Goal: Obtain resource: Download file/media

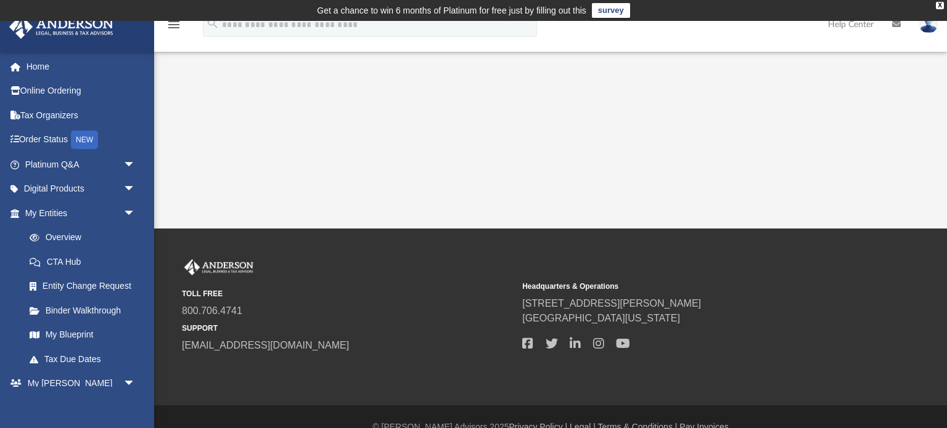
click at [133, 387] on div "[EMAIL_ADDRESS][DOMAIN_NAME] Sign Out [EMAIL_ADDRESS][DOMAIN_NAME] Home Online …" at bounding box center [77, 265] width 154 height 428
click at [131, 216] on span "arrow_drop_down" at bounding box center [135, 213] width 25 height 25
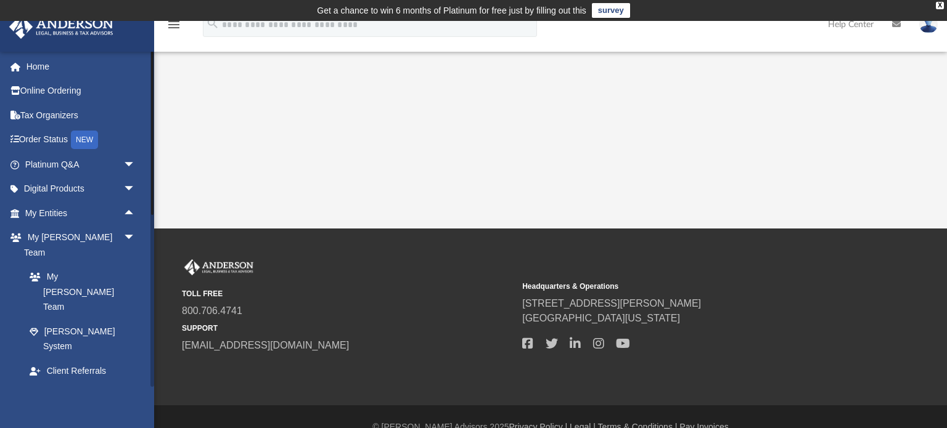
click at [61, 408] on link "Box" at bounding box center [85, 420] width 137 height 25
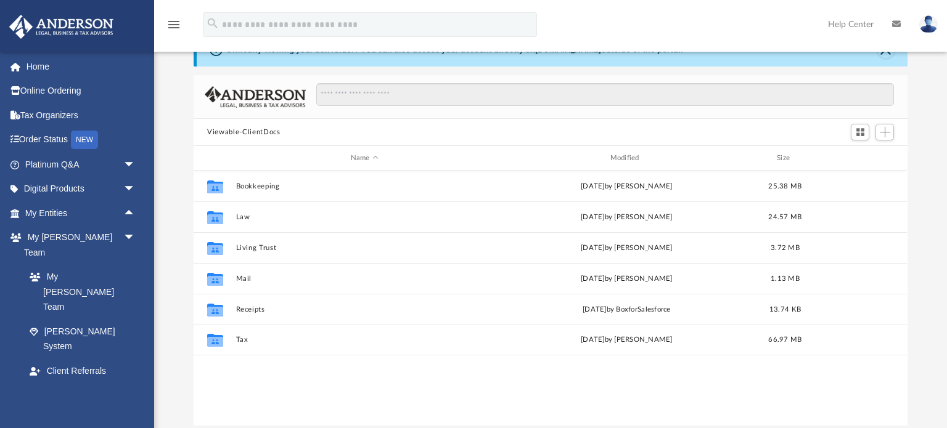
scroll to position [65, 0]
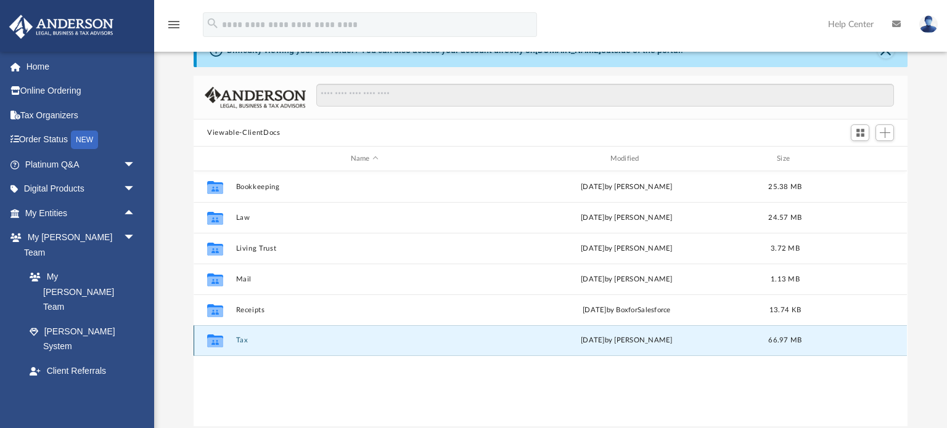
click at [295, 340] on button "Tax" at bounding box center [364, 341] width 257 height 8
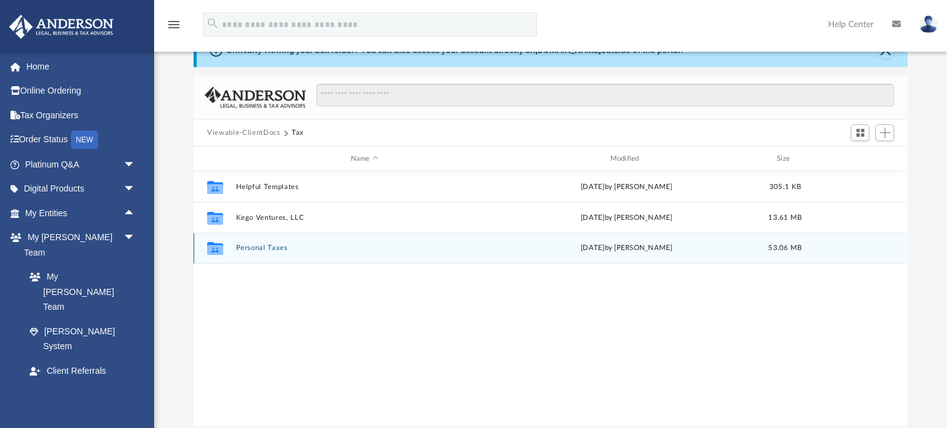
click at [351, 240] on div "Collaborated Folder Personal Taxes [DATE] by [PERSON_NAME] 53.06 MB" at bounding box center [550, 248] width 713 height 31
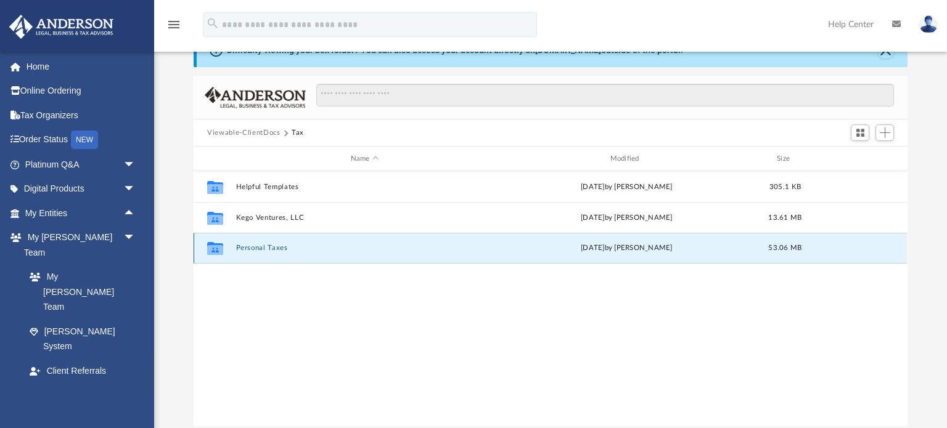
click at [334, 247] on button "Personal Taxes" at bounding box center [364, 248] width 257 height 8
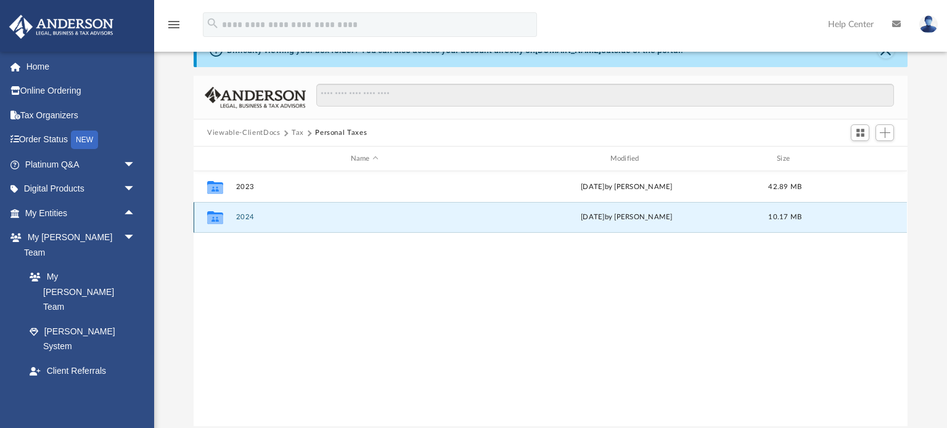
click at [356, 216] on button "2024" at bounding box center [364, 217] width 257 height 8
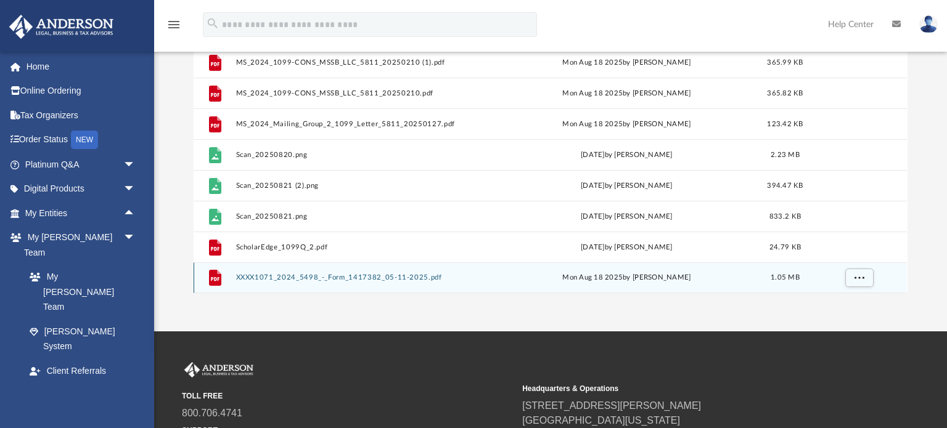
scroll to position [200, 0]
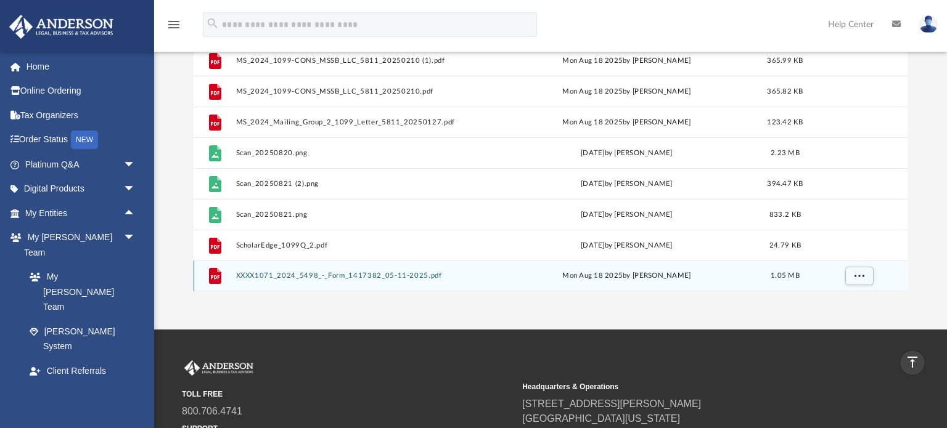
click at [329, 276] on button "XXXX1071_2024_5498_-_Form_1417382_05-11-2025.pdf" at bounding box center [364, 276] width 257 height 8
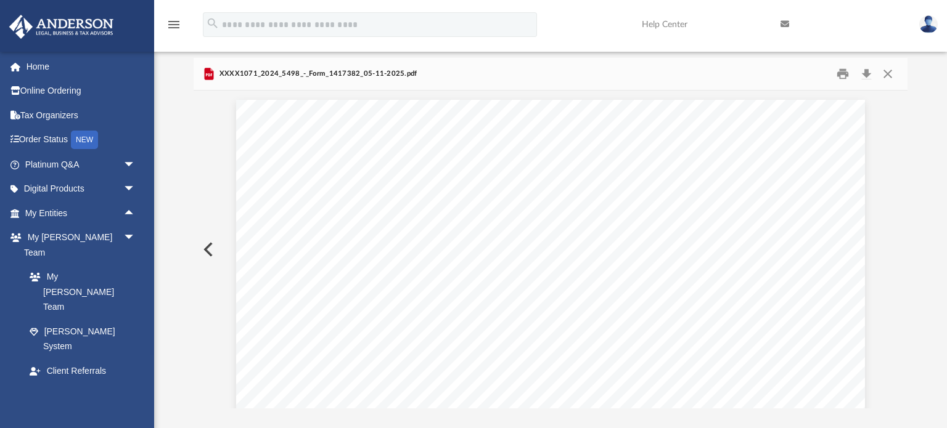
scroll to position [0, 0]
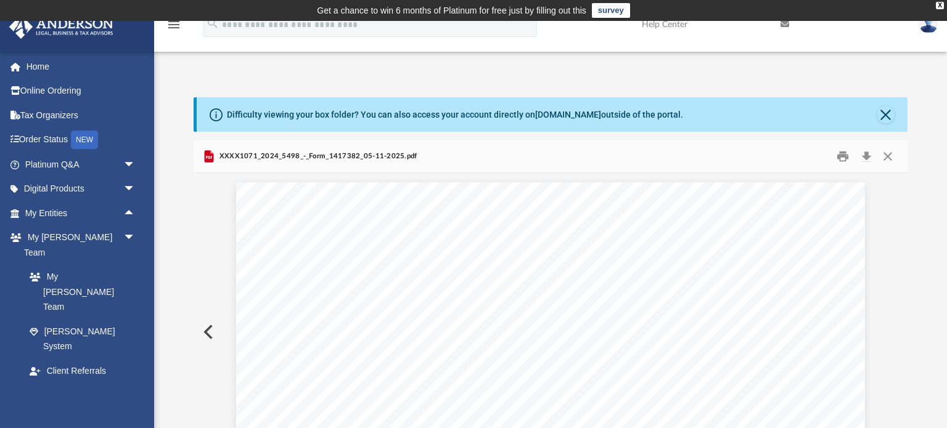
click at [205, 333] on button "Preview" at bounding box center [207, 332] width 27 height 35
click at [886, 160] on button "Close" at bounding box center [888, 156] width 22 height 19
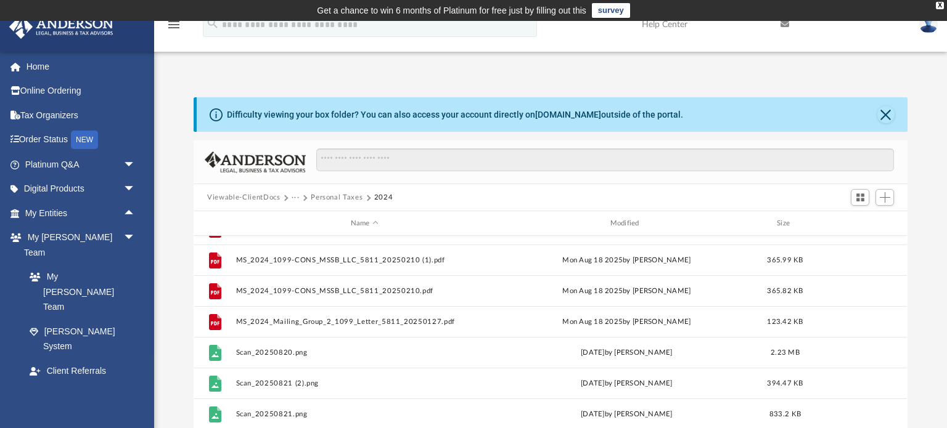
scroll to position [261, 0]
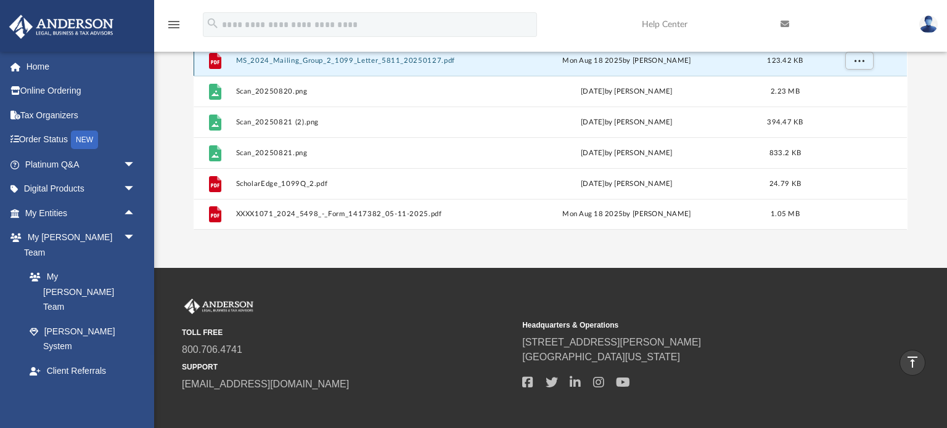
click at [350, 57] on button "MS_2024_Mailing_Group_2_1099_Letter_5811_20250127.pdf" at bounding box center [364, 61] width 257 height 8
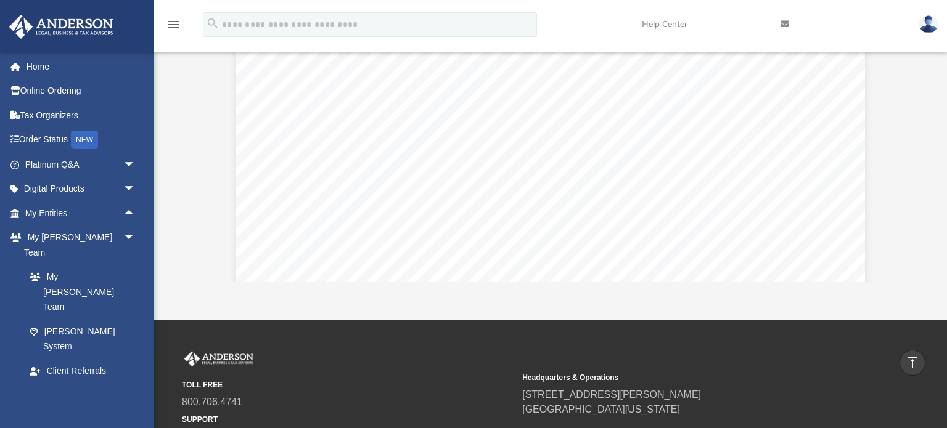
scroll to position [191, 0]
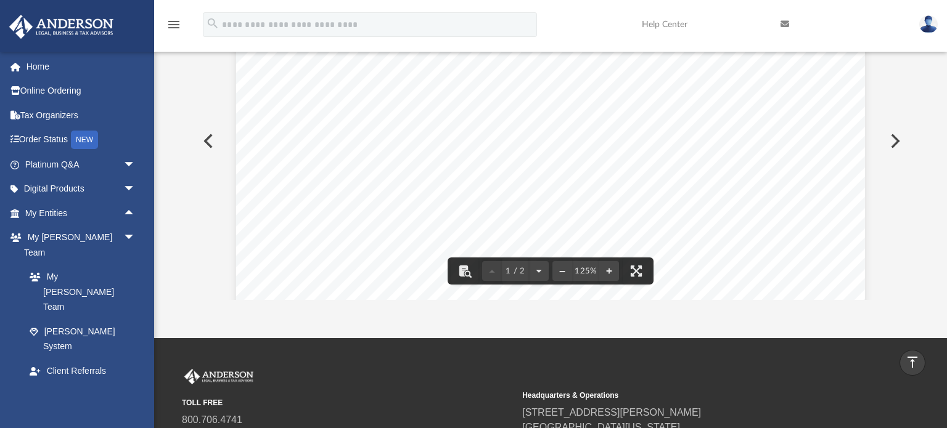
click at [824, 186] on div "[DATE] *511-209 ATXETW 0315472972* [PERSON_NAME] [STREET_ADDRESS][PERSON_NAME] …" at bounding box center [550, 398] width 629 height 814
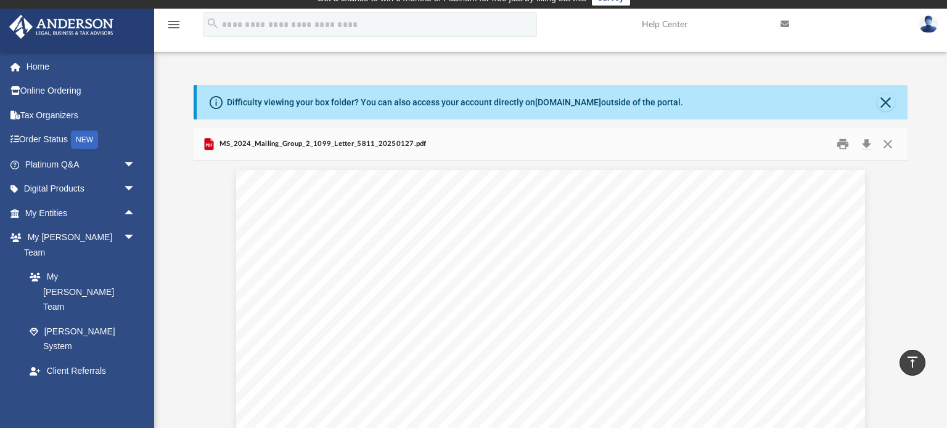
scroll to position [0, 0]
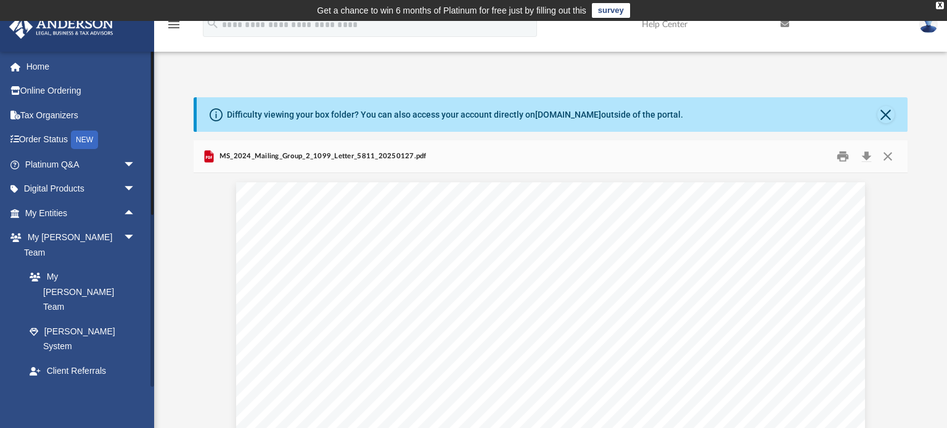
click at [57, 408] on link "Box" at bounding box center [85, 420] width 137 height 25
click at [54, 408] on link "Box" at bounding box center [85, 420] width 137 height 25
click at [890, 157] on button "Close" at bounding box center [888, 156] width 22 height 19
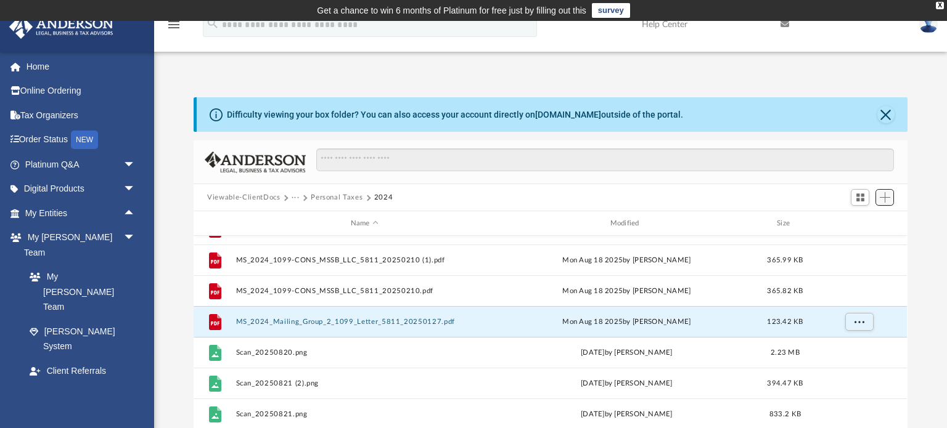
click at [887, 199] on span "Add" at bounding box center [885, 197] width 10 height 10
click at [861, 221] on li "Upload" at bounding box center [867, 222] width 39 height 13
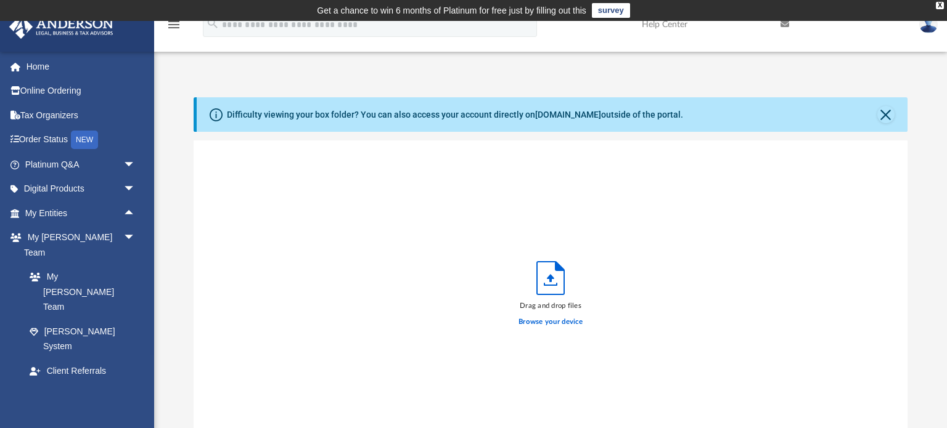
scroll to position [313, 713]
click at [563, 323] on label "Browse your device" at bounding box center [550, 322] width 64 height 11
click at [0, 0] on input "Browse your device" at bounding box center [0, 0] width 0 height 0
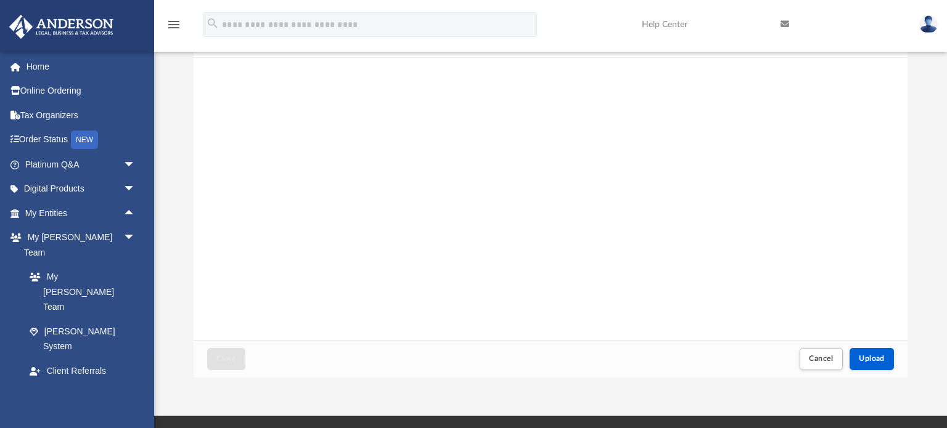
scroll to position [114, 0]
click at [877, 356] on span "Upload" at bounding box center [872, 357] width 26 height 7
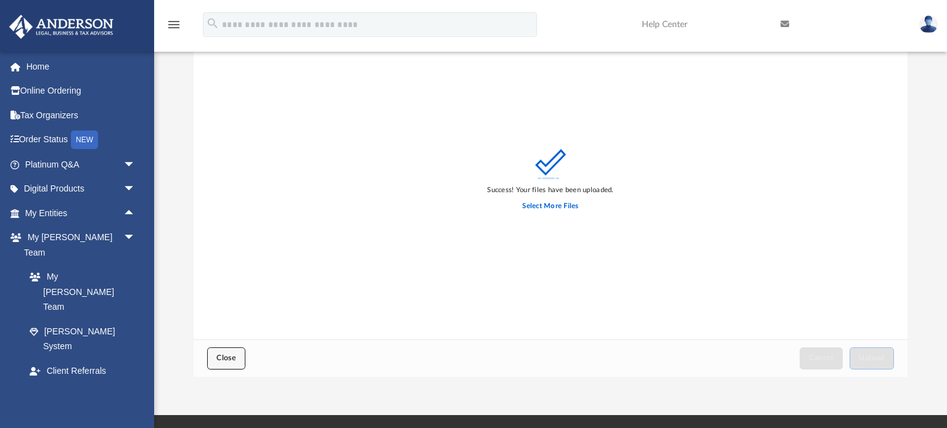
click at [217, 361] on span "Close" at bounding box center [226, 357] width 20 height 7
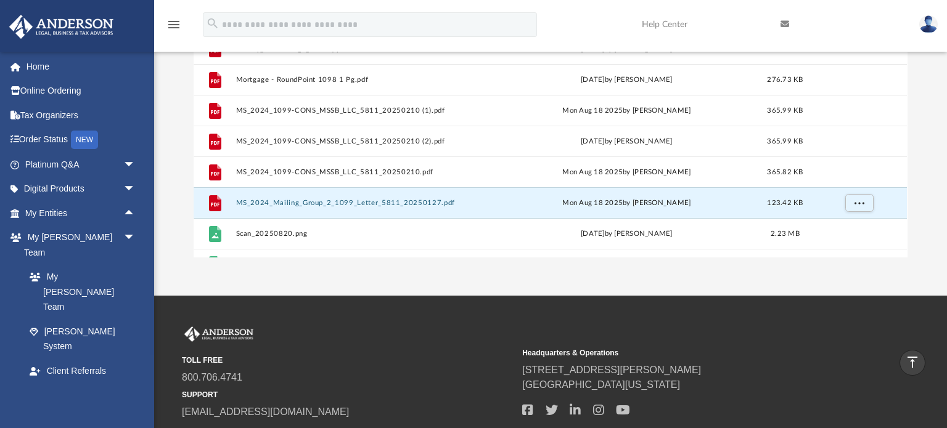
scroll to position [215, 0]
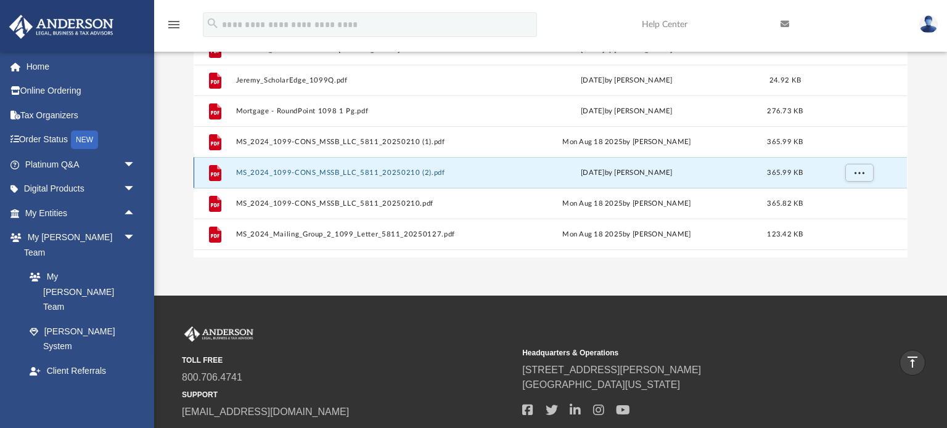
click at [355, 169] on button "MS_2024_1099-CONS_MSSB_LLC_5811_20250210 (2).pdf" at bounding box center [364, 173] width 257 height 8
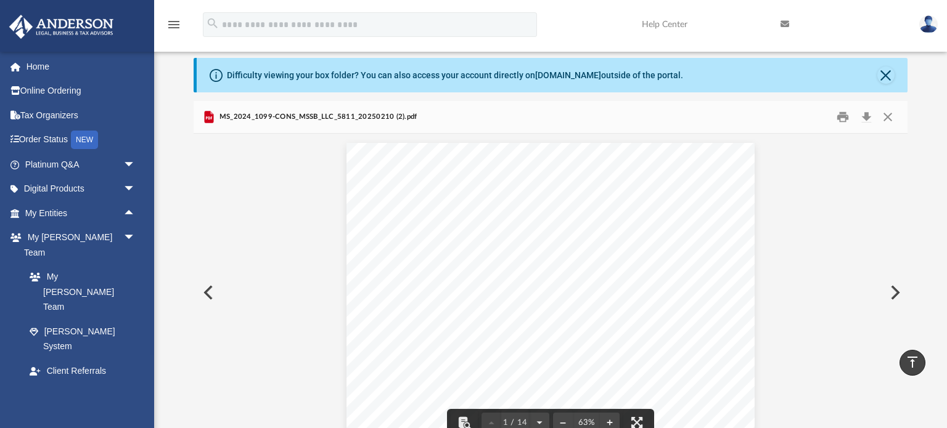
scroll to position [17, 0]
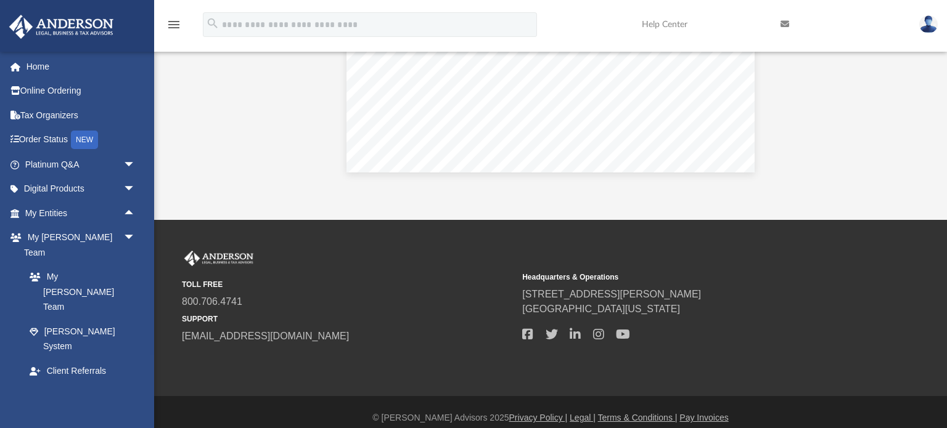
scroll to position [313, 0]
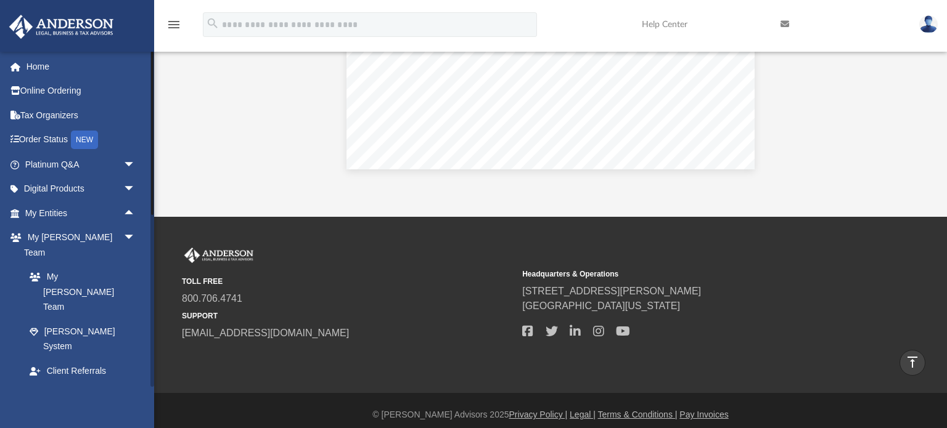
click at [67, 408] on link "Box" at bounding box center [85, 420] width 137 height 25
click at [41, 416] on span at bounding box center [40, 420] width 8 height 9
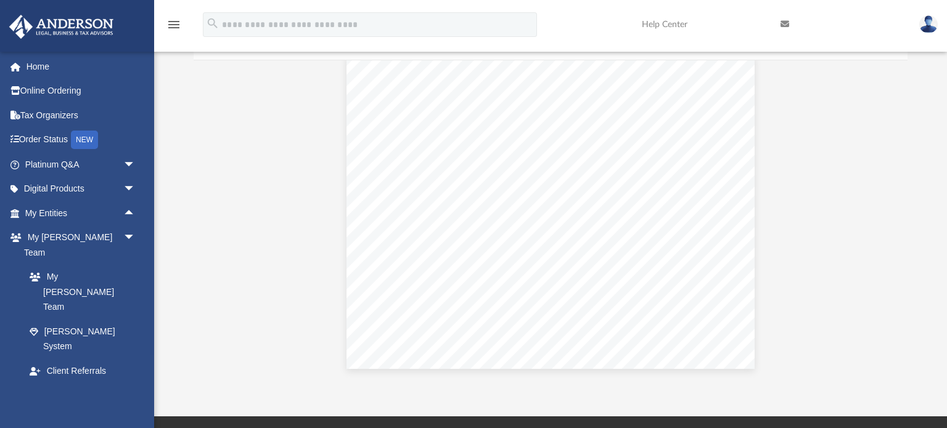
scroll to position [0, 0]
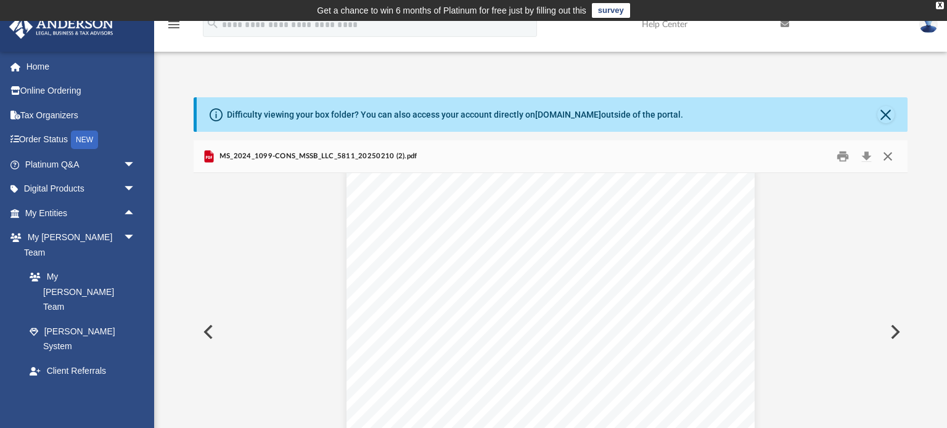
click at [888, 158] on button "Close" at bounding box center [888, 156] width 22 height 19
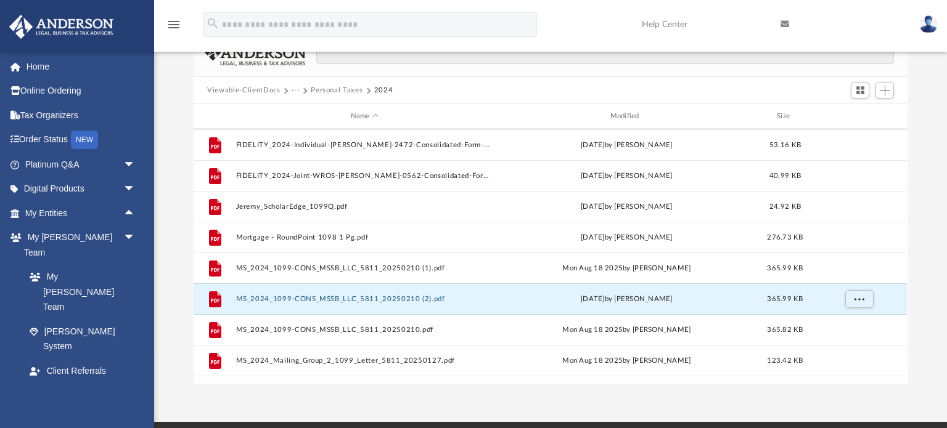
scroll to position [125, 0]
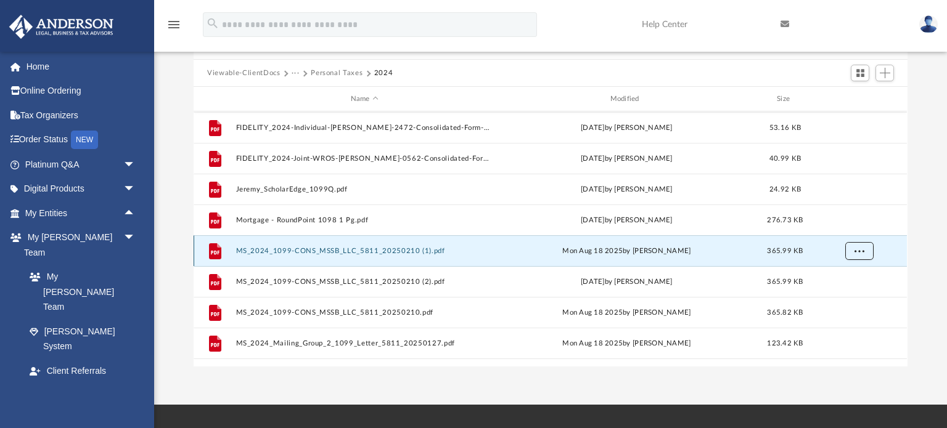
click at [857, 252] on span "More options" at bounding box center [859, 250] width 10 height 7
click at [306, 250] on button "MS_2024_1099-CONS_MSSB_LLC_5811_20250210 (1).pdf" at bounding box center [364, 251] width 257 height 8
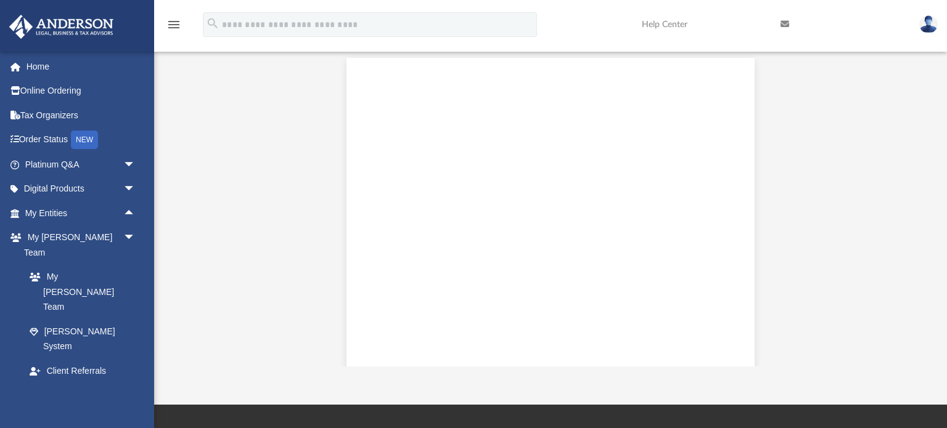
scroll to position [1667, 0]
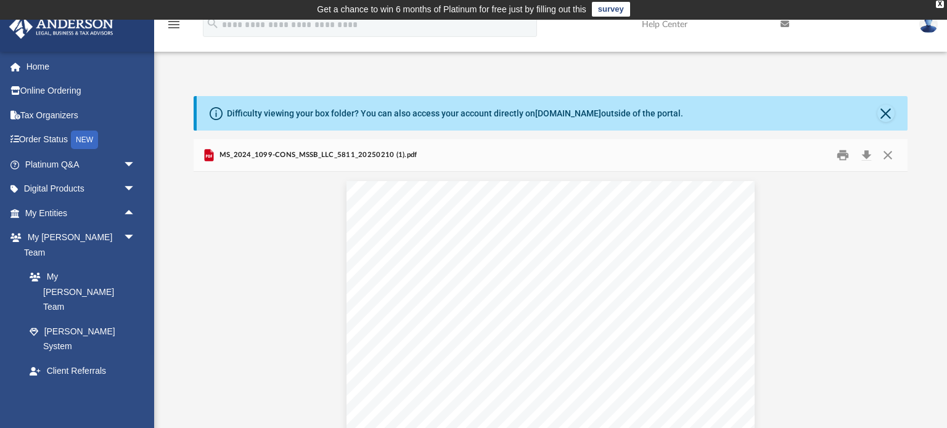
scroll to position [0, 0]
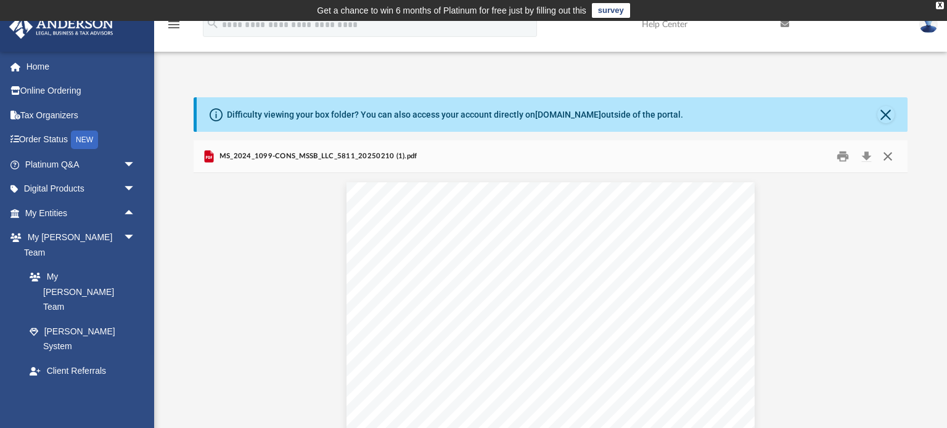
click at [888, 155] on button "Close" at bounding box center [888, 156] width 22 height 19
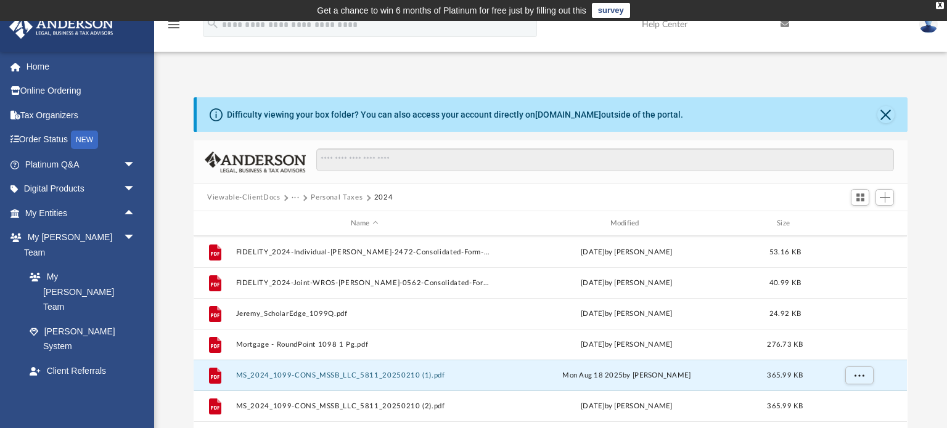
drag, startPoint x: 907, startPoint y: 224, endPoint x: 911, endPoint y: 248, distance: 23.7
click at [911, 248] on div "Difficulty viewing your box folder? You can also access your account directly o…" at bounding box center [550, 294] width 793 height 394
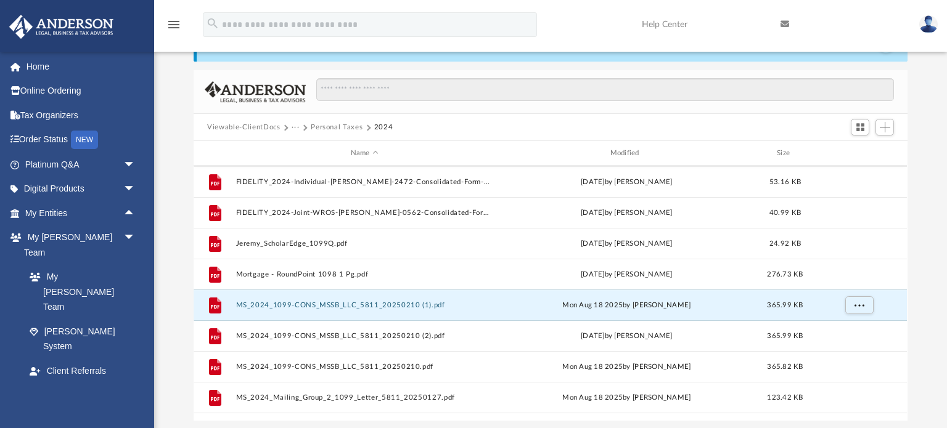
scroll to position [72, 0]
click at [864, 304] on span "More options" at bounding box center [859, 303] width 10 height 7
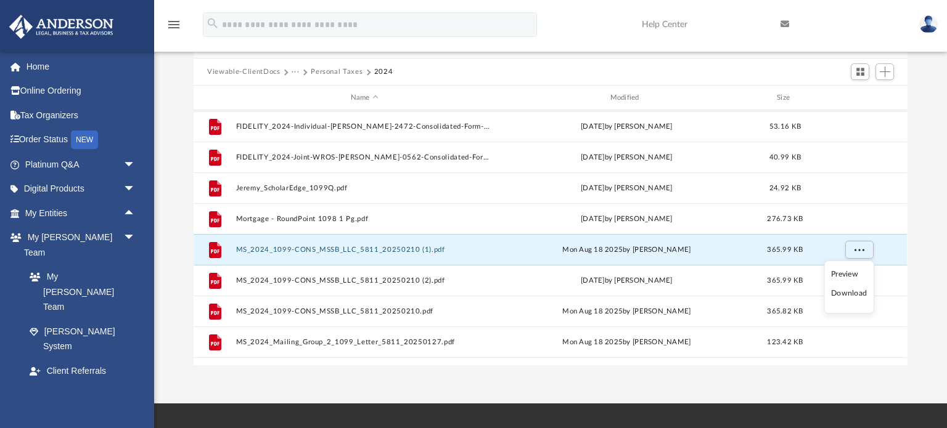
scroll to position [178, 0]
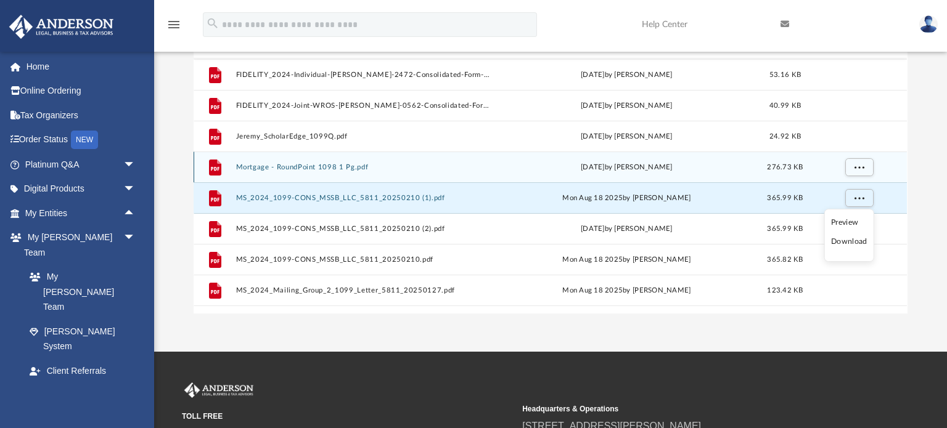
click at [888, 165] on div "grid" at bounding box center [859, 166] width 86 height 23
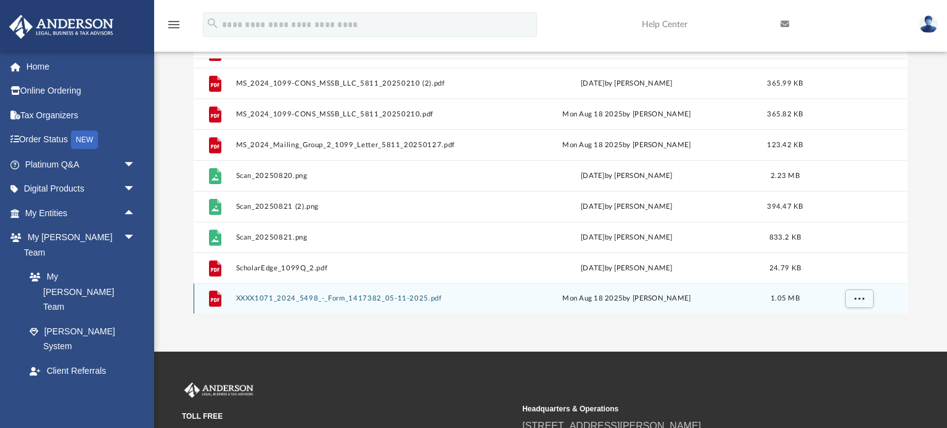
scroll to position [202, 0]
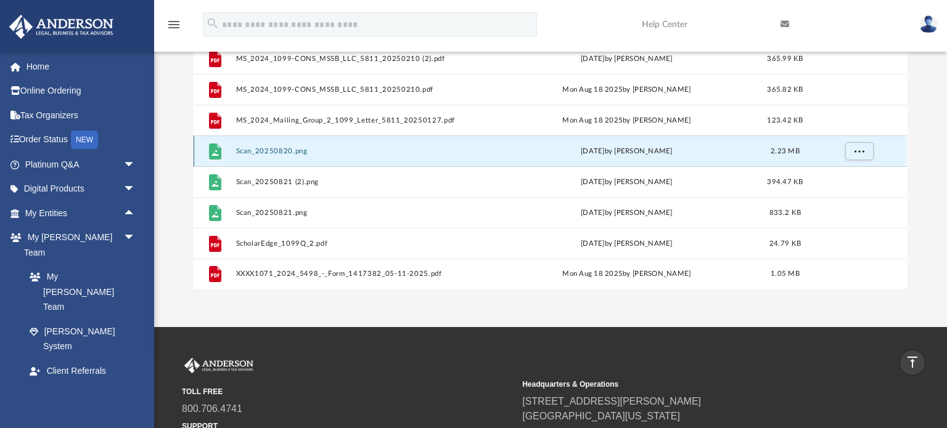
click at [279, 150] on button "Scan_20250820.png" at bounding box center [364, 151] width 257 height 8
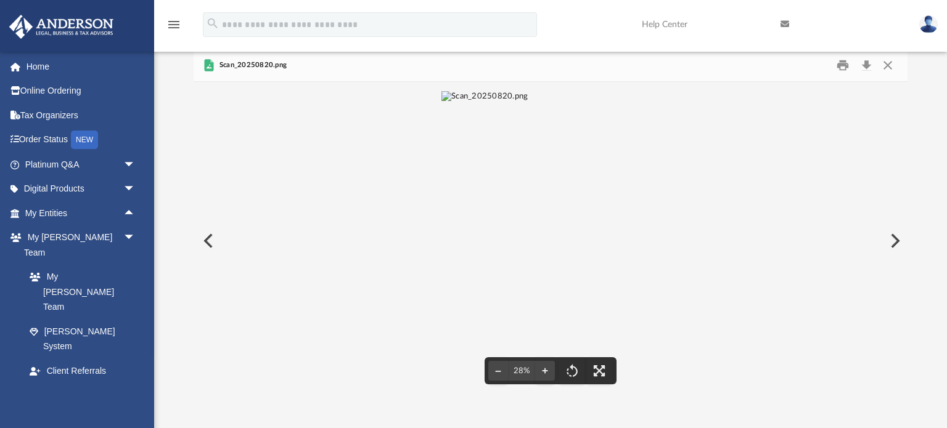
scroll to position [90, 0]
click at [544, 374] on button "File preview" at bounding box center [545, 372] width 20 height 27
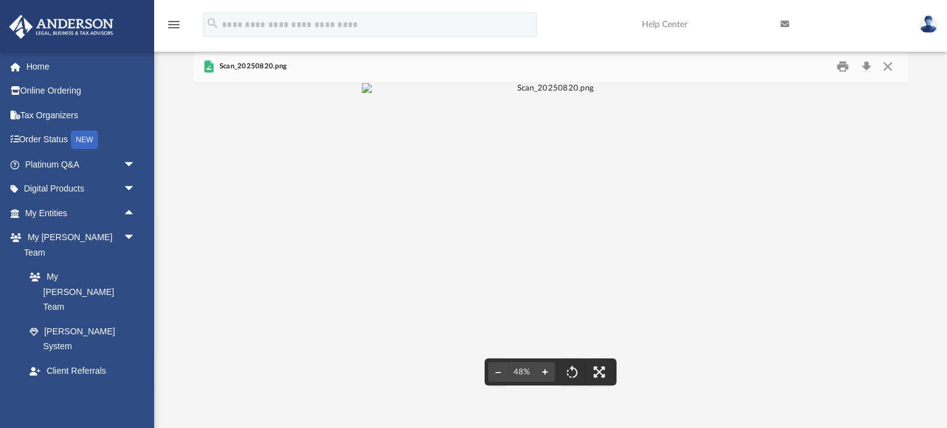
click at [544, 374] on button "File preview" at bounding box center [545, 372] width 20 height 27
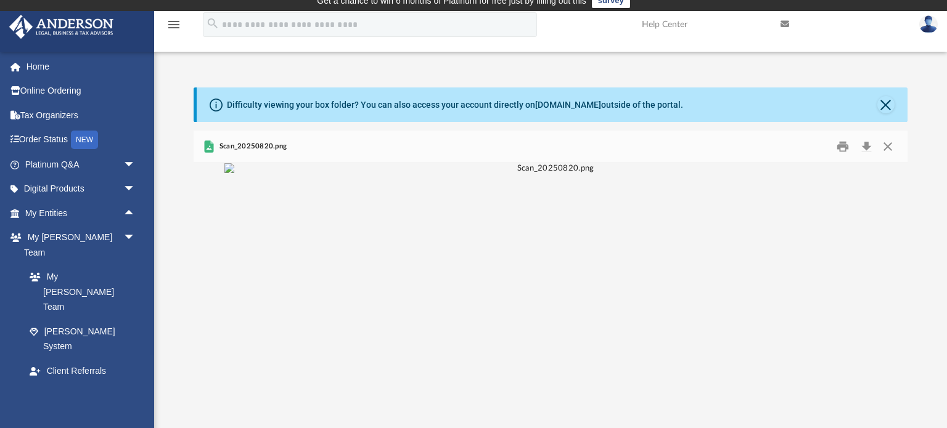
scroll to position [9, 0]
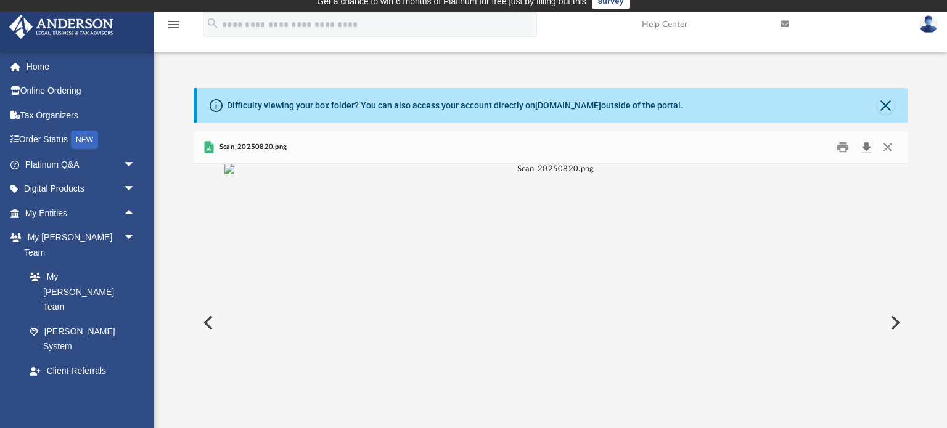
click at [874, 152] on button "Download" at bounding box center [866, 147] width 22 height 19
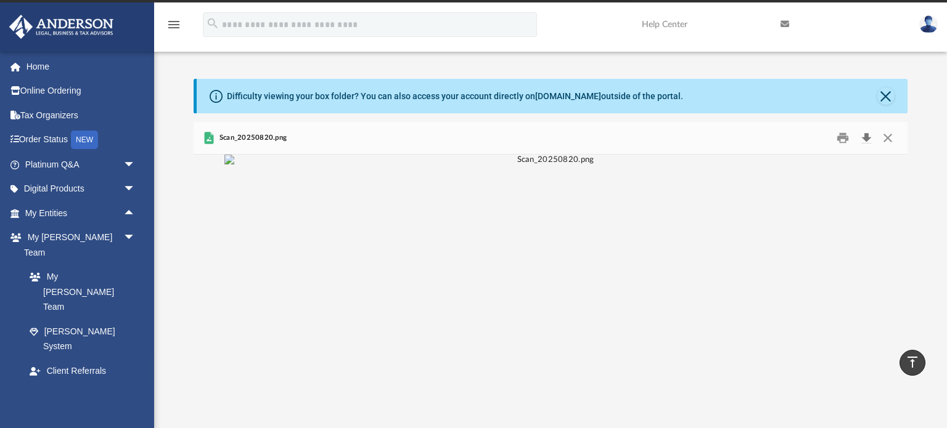
scroll to position [15, 0]
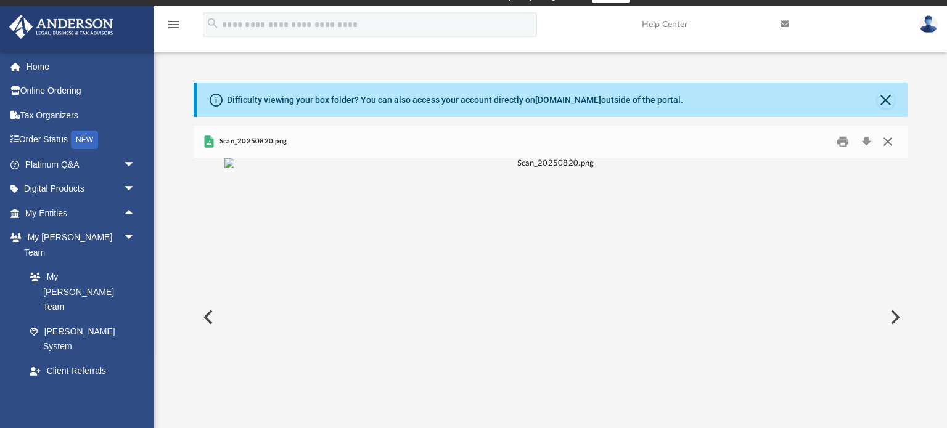
click at [886, 142] on button "Close" at bounding box center [888, 142] width 22 height 19
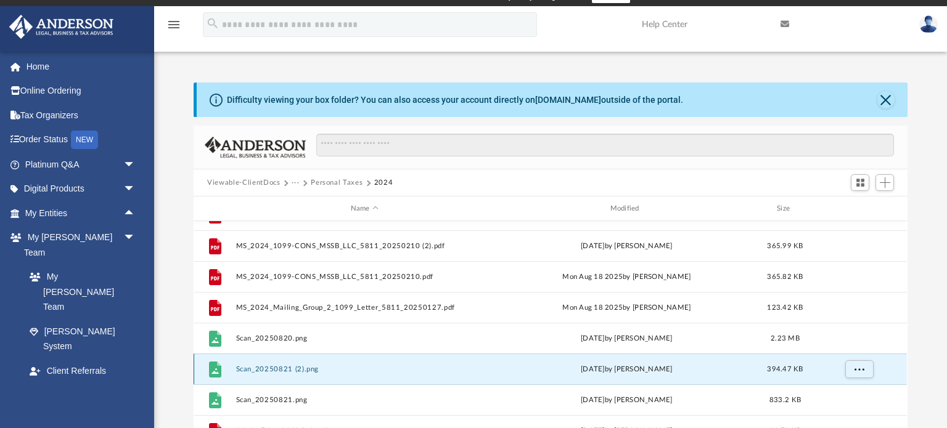
click at [278, 366] on button "Scan_20250821 (2).png" at bounding box center [364, 370] width 257 height 8
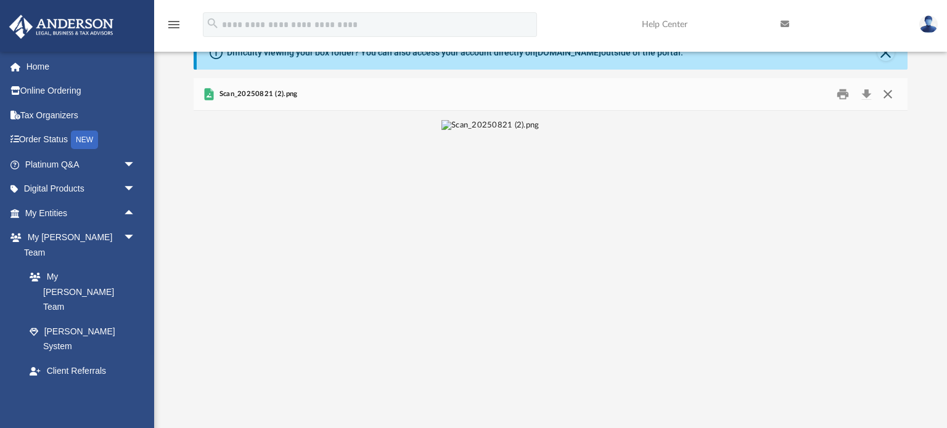
click at [887, 99] on button "Close" at bounding box center [888, 94] width 22 height 19
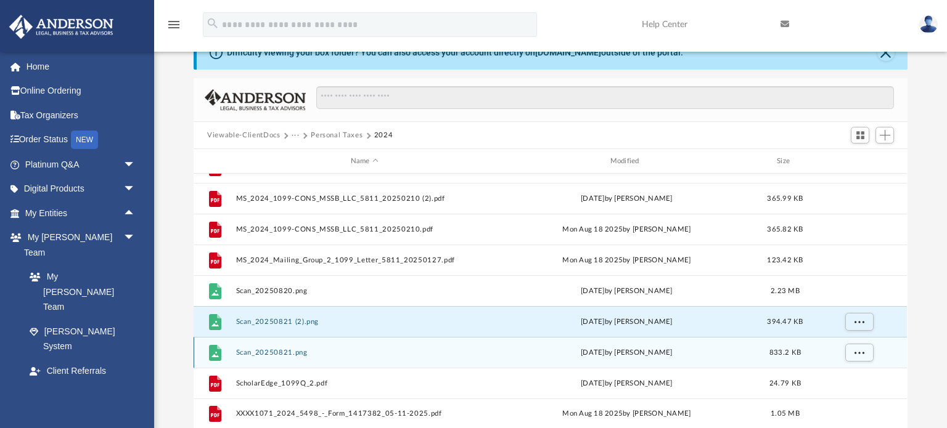
click at [287, 346] on div "File Scan_20250821.png [DATE] by [PERSON_NAME] 833.2 KB" at bounding box center [550, 352] width 713 height 31
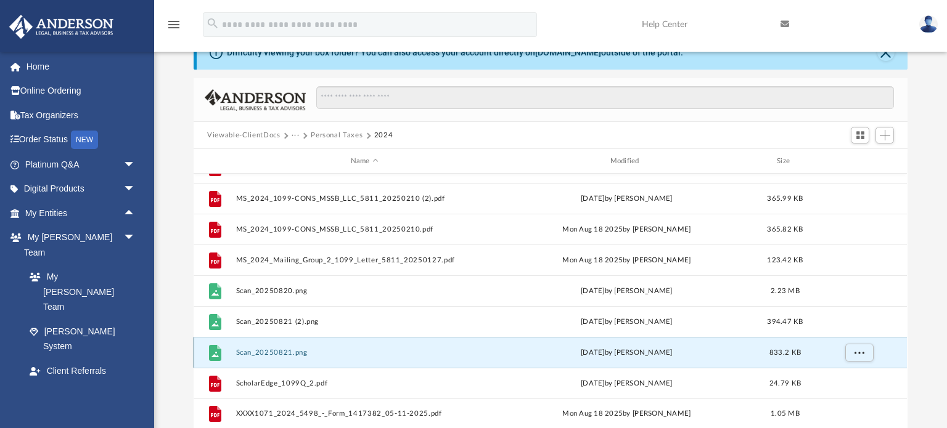
click at [283, 353] on button "Scan_20250821.png" at bounding box center [364, 353] width 257 height 8
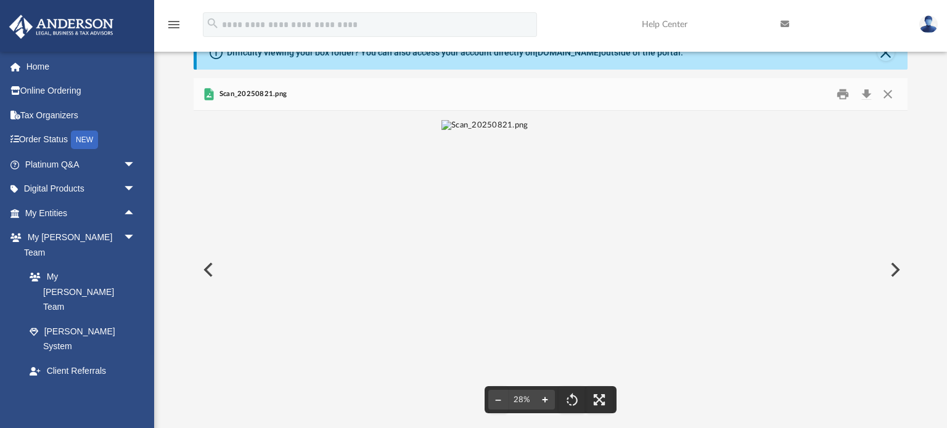
click at [544, 399] on button "File preview" at bounding box center [545, 400] width 20 height 27
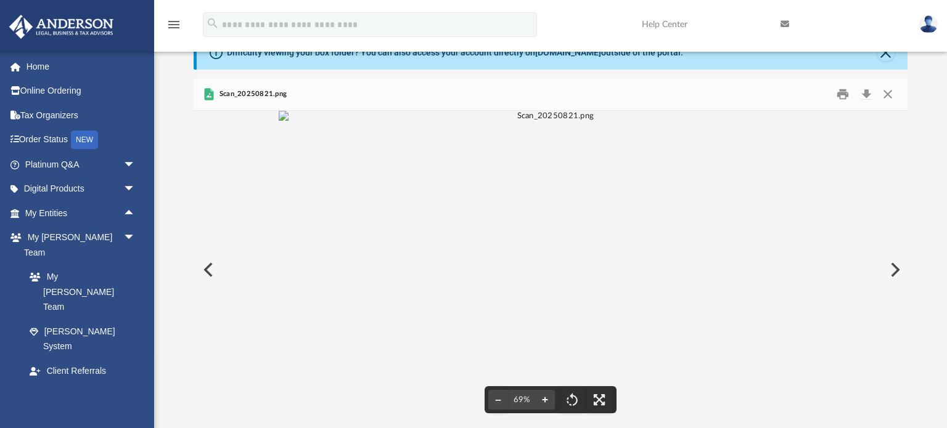
click at [544, 399] on button "File preview" at bounding box center [545, 400] width 20 height 27
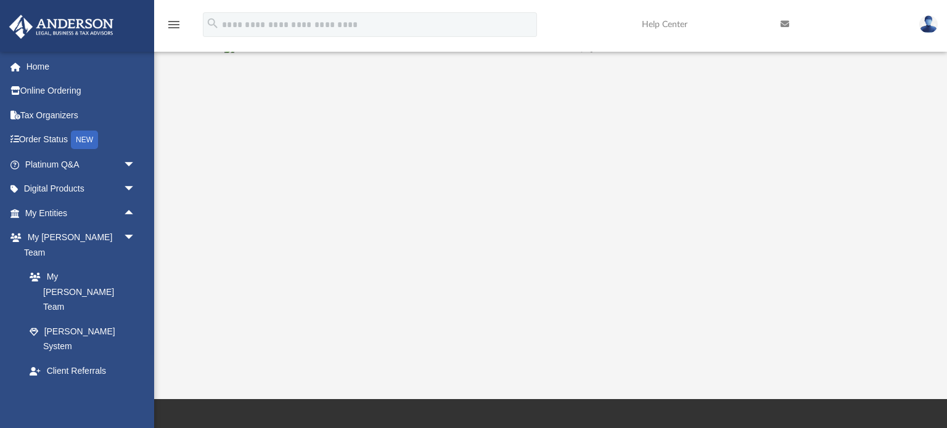
scroll to position [131, 0]
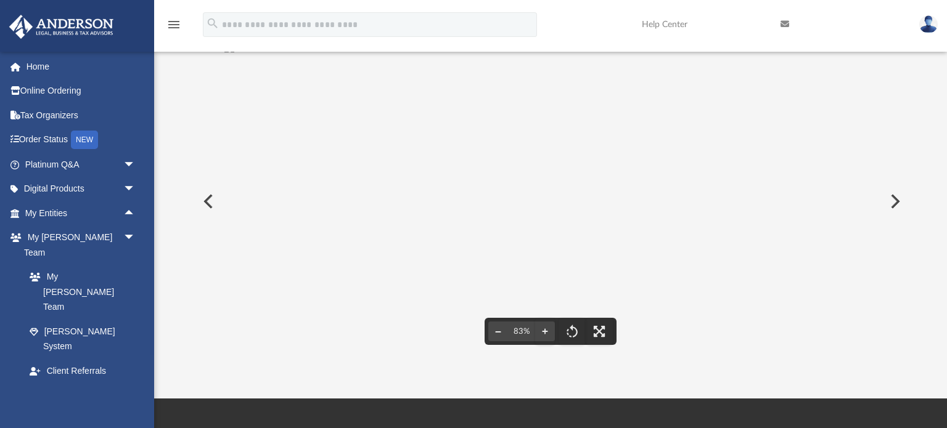
click at [492, 338] on button "File preview" at bounding box center [498, 331] width 20 height 27
drag, startPoint x: 776, startPoint y: 272, endPoint x: 792, endPoint y: 457, distance: 186.3
click at [792, 428] on html "X Get a chance to win 6 months of Platinum for free just by filling out this su…" at bounding box center [473, 244] width 947 height 750
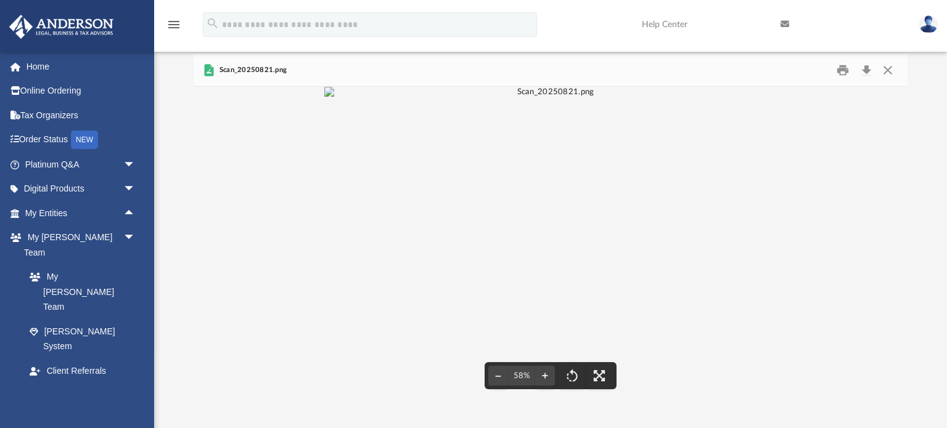
scroll to position [85, 0]
click at [890, 77] on button "Close" at bounding box center [888, 71] width 22 height 19
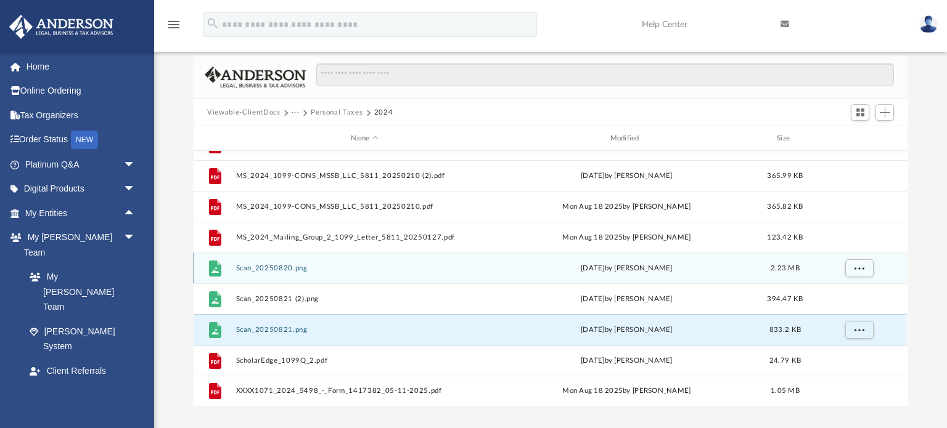
click at [281, 269] on button "Scan_20250820.png" at bounding box center [364, 268] width 257 height 8
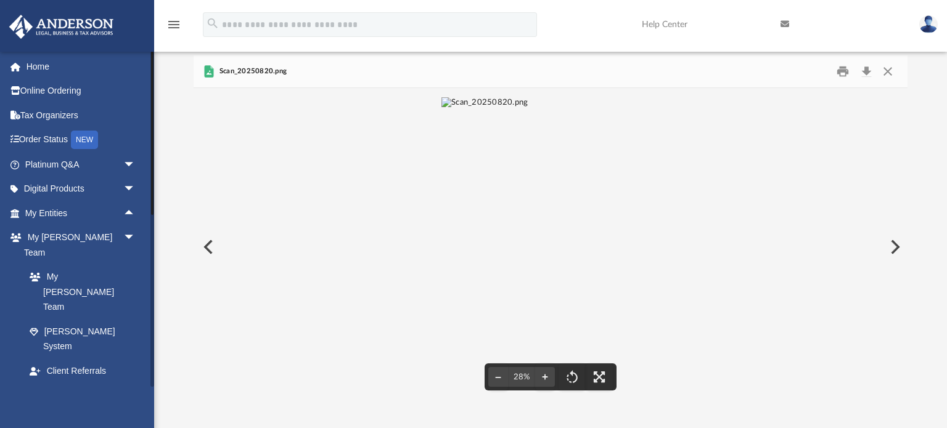
click at [60, 408] on link "Box" at bounding box center [85, 420] width 137 height 25
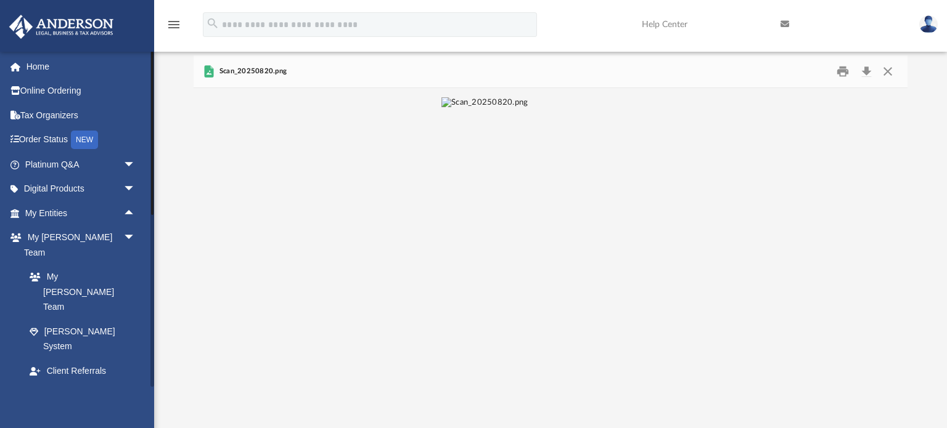
click at [60, 408] on link "Box" at bounding box center [85, 420] width 137 height 25
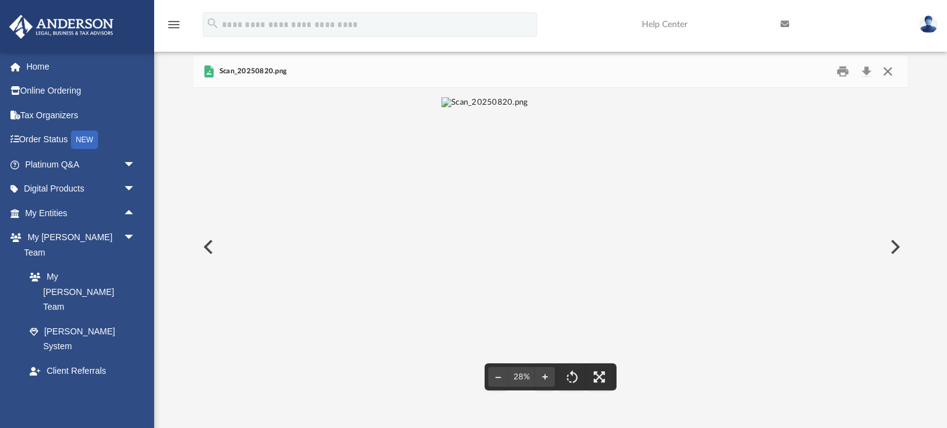
click at [885, 72] on button "Close" at bounding box center [888, 71] width 22 height 19
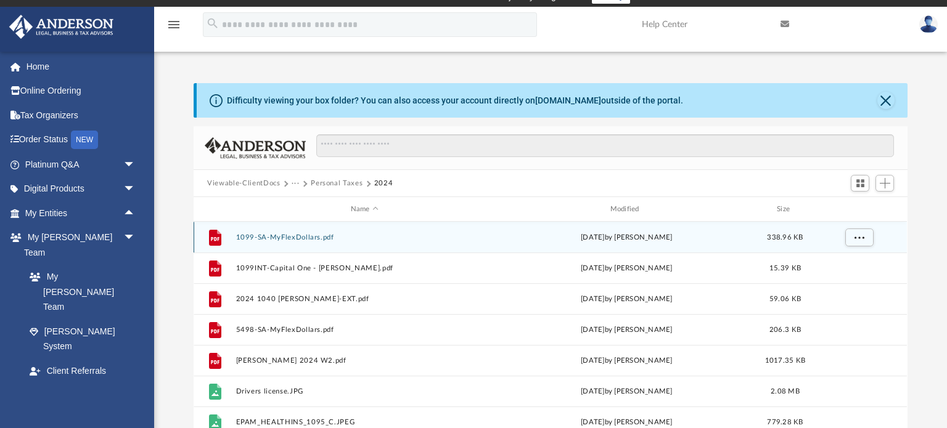
scroll to position [9, 0]
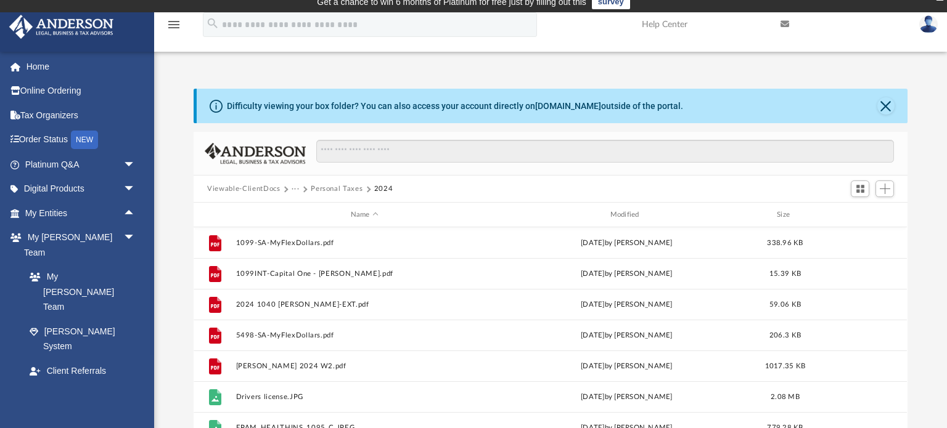
click at [258, 186] on button "Viewable-ClientDocs" at bounding box center [243, 189] width 73 height 11
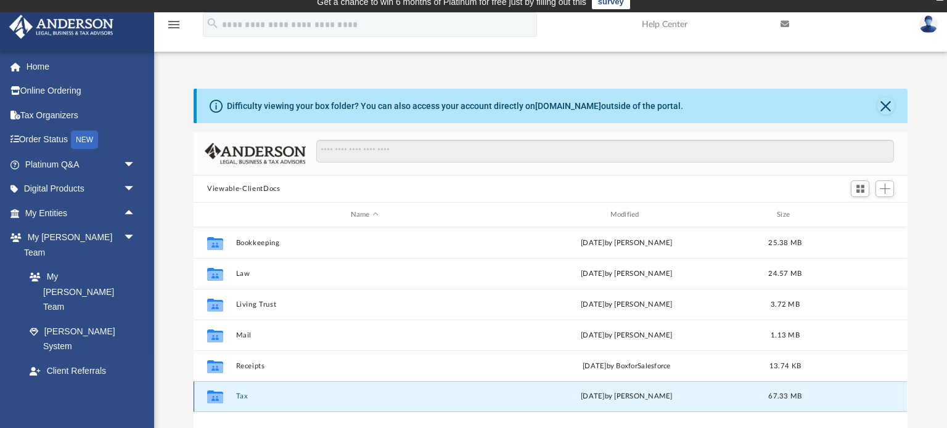
click at [316, 393] on button "Tax" at bounding box center [364, 397] width 257 height 8
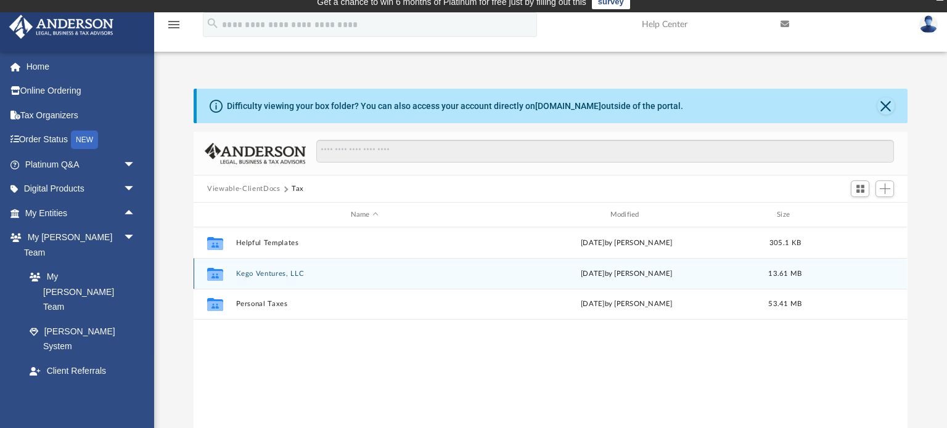
click at [346, 278] on div "Collaborated Folder Kego Ventures, LLC [DATE] by [PERSON_NAME] 13.61 MB" at bounding box center [550, 273] width 713 height 31
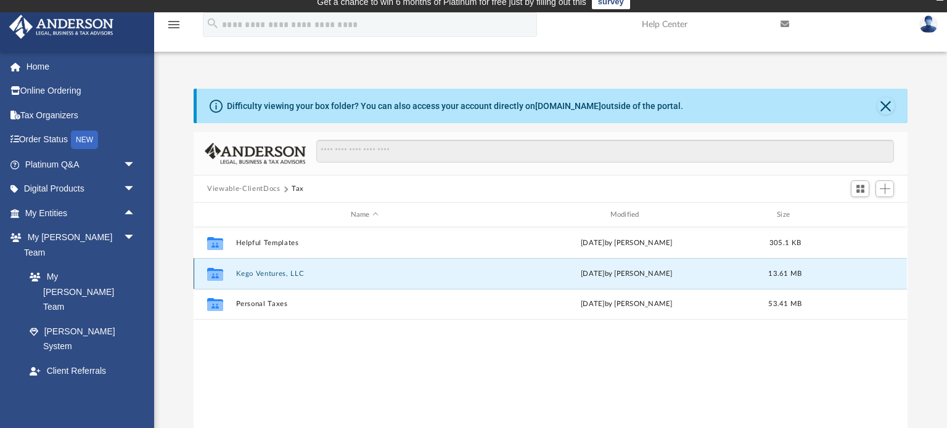
click at [300, 275] on button "Kego Ventures, LLC" at bounding box center [364, 274] width 257 height 8
click at [250, 271] on button "2024" at bounding box center [364, 273] width 257 height 8
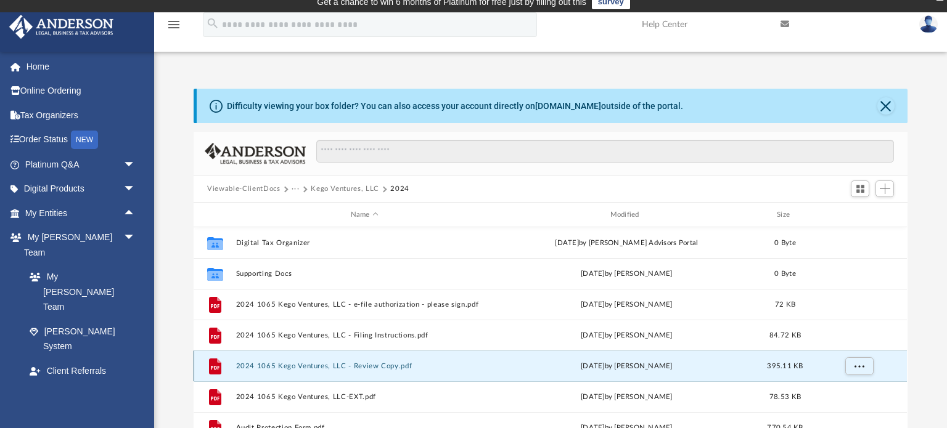
click at [396, 367] on button "2024 1065 Kego Ventures, LLC - Review Copy.pdf" at bounding box center [364, 367] width 257 height 8
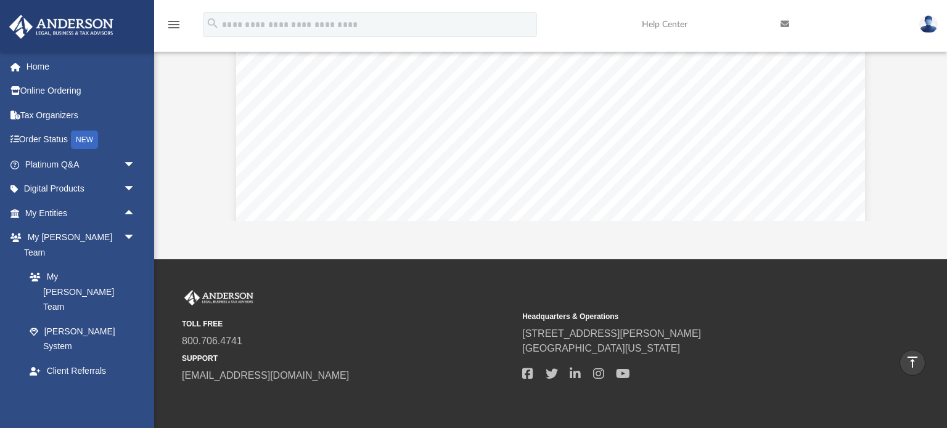
scroll to position [295, 0]
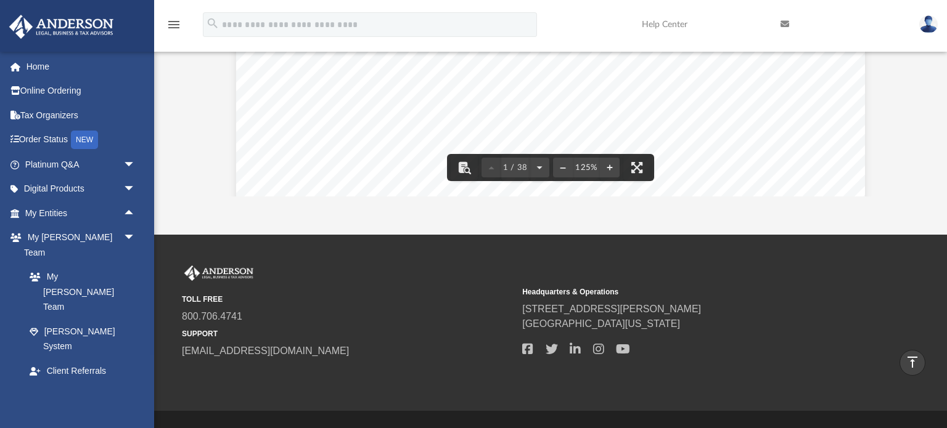
click at [847, 109] on div "426340 [DATE] REVIEW COPY [PERSON_NAME] GLOBAL BUSINESS GROUP, LLC [STREET_ADDR…" at bounding box center [550, 295] width 629 height 814
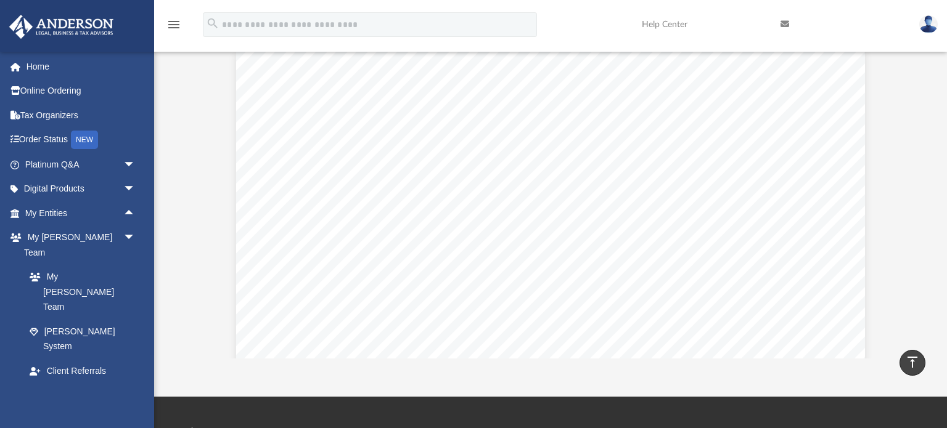
scroll to position [114, 0]
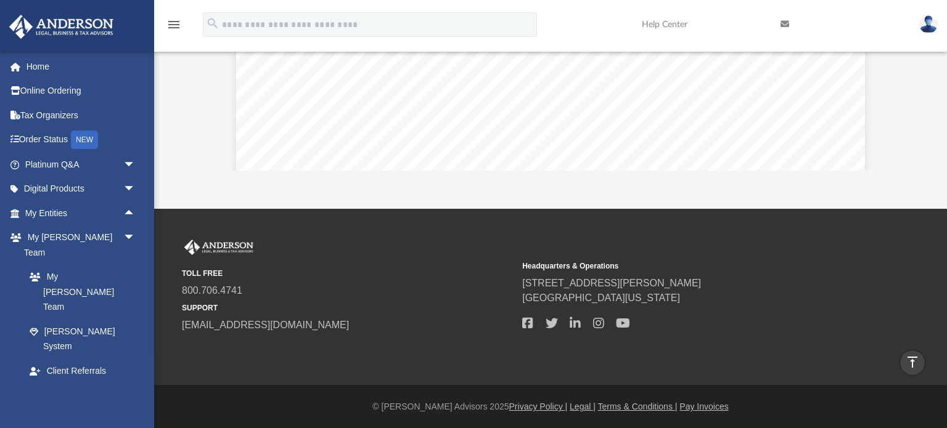
scroll to position [0, 0]
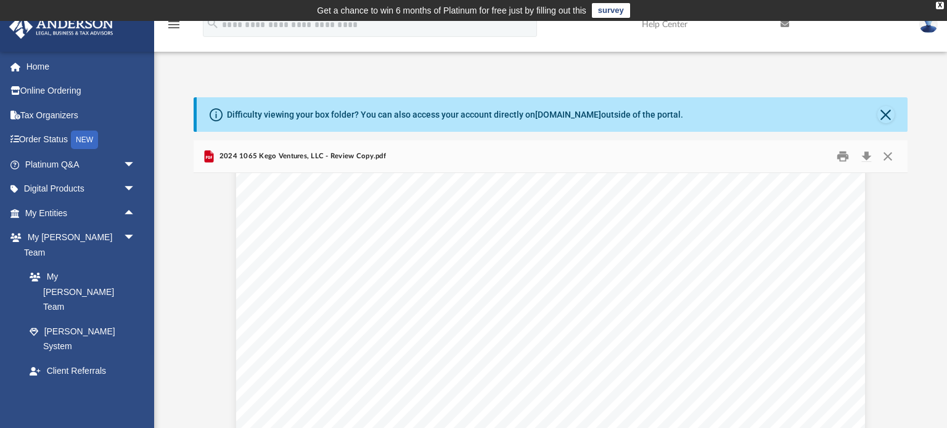
click at [359, 157] on span "2024 1065 Kego Ventures, LLC - Review Copy.pdf" at bounding box center [300, 156] width 169 height 11
